Goal: Information Seeking & Learning: Learn about a topic

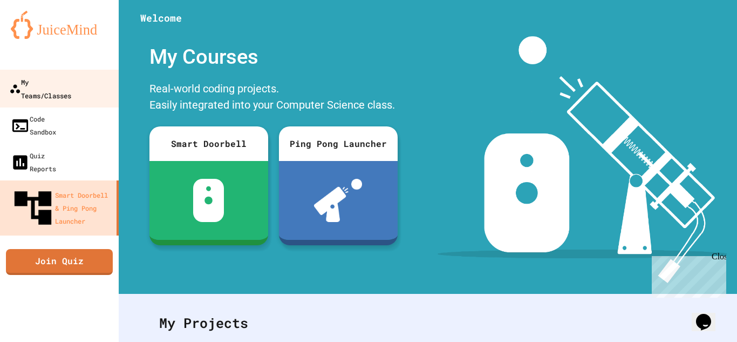
click at [53, 85] on div "My Teams/Classes" at bounding box center [40, 88] width 62 height 26
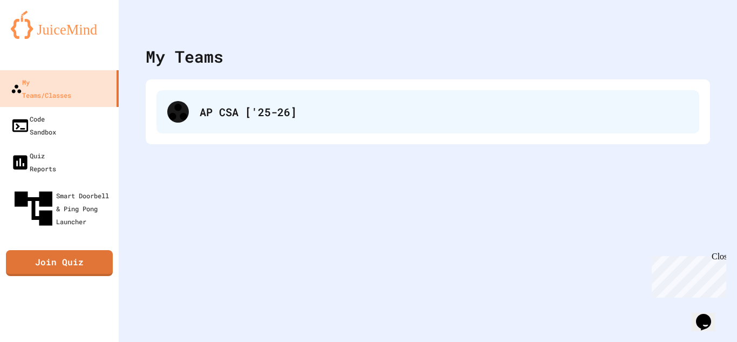
click at [225, 115] on div "AP CSA ['25-26]" at bounding box center [444, 112] width 489 height 16
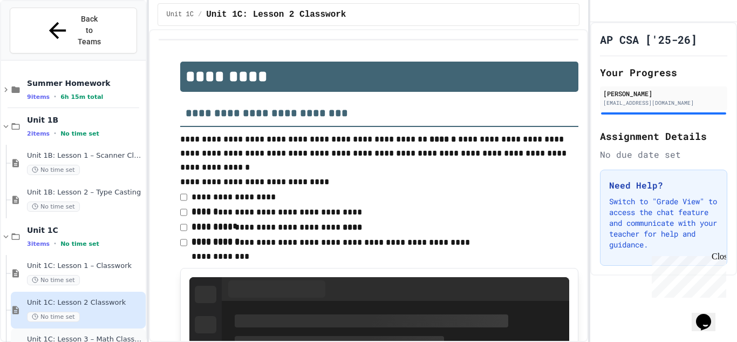
click at [119, 335] on span "Unit 1C: Lesson 3 – Math Class (Random)" at bounding box center [85, 339] width 117 height 9
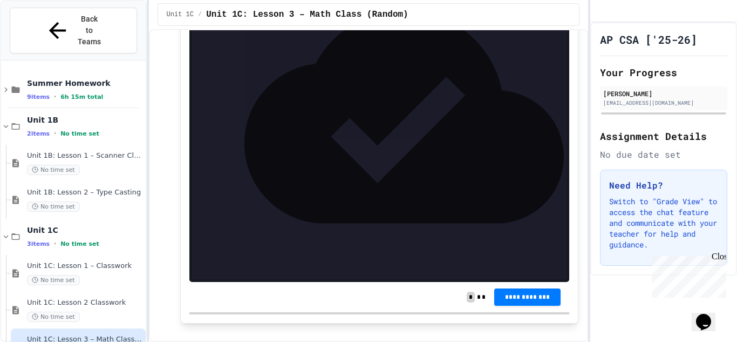
scroll to position [255, 0]
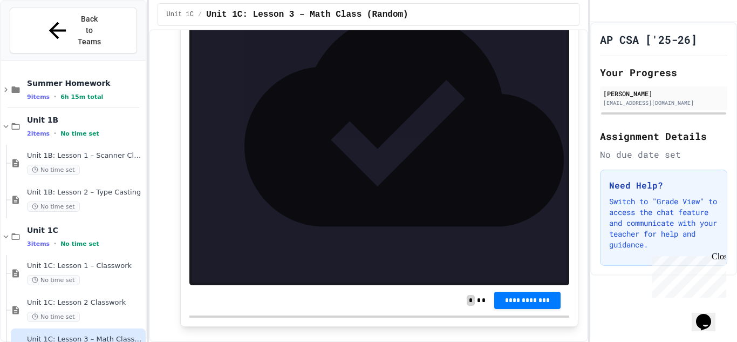
click at [324, 189] on div at bounding box center [388, 192] width 357 height 11
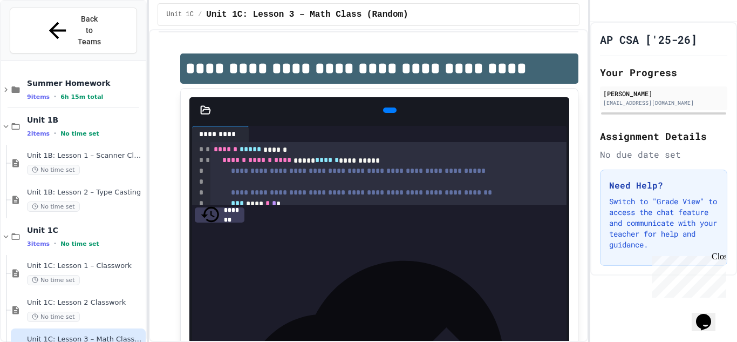
scroll to position [0, 0]
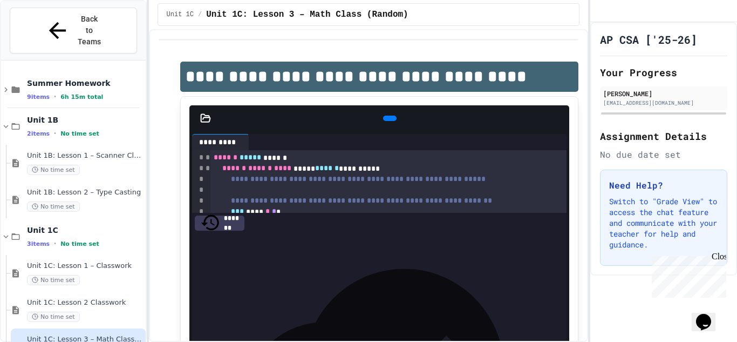
click at [393, 115] on div at bounding box center [389, 117] width 13 height 5
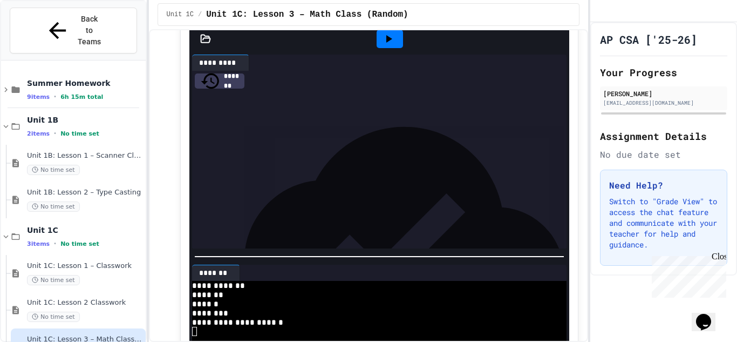
scroll to position [275, 0]
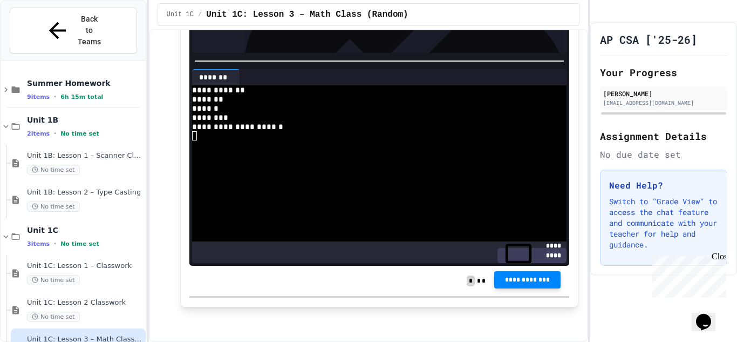
click at [523, 282] on span "**********" at bounding box center [527, 279] width 49 height 9
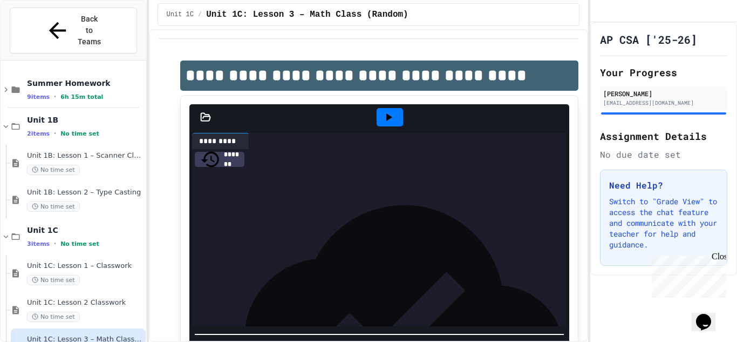
scroll to position [0, 0]
